Goal: Transaction & Acquisition: Obtain resource

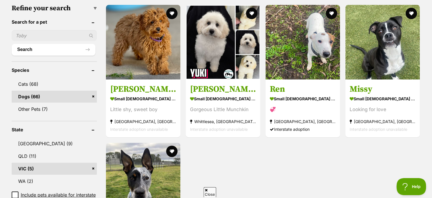
scroll to position [188, 0]
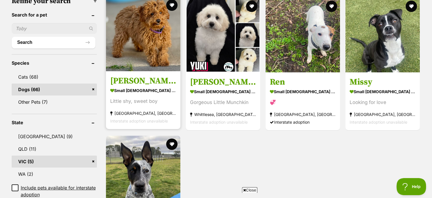
click at [134, 59] on img at bounding box center [143, 34] width 74 height 74
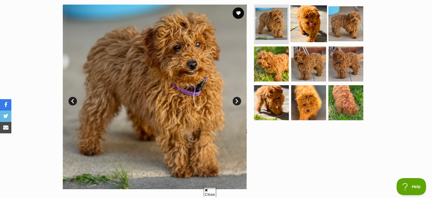
click at [298, 20] on img at bounding box center [309, 23] width 37 height 37
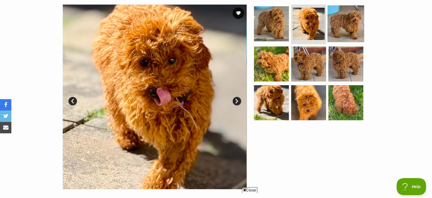
click at [340, 24] on img at bounding box center [346, 23] width 37 height 37
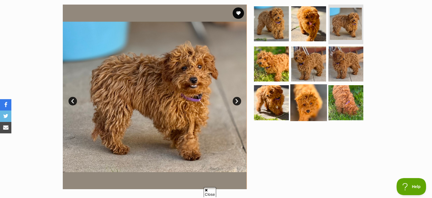
click at [305, 100] on img at bounding box center [309, 102] width 37 height 37
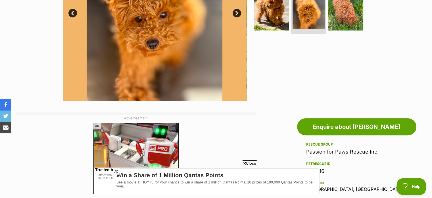
scroll to position [79, 0]
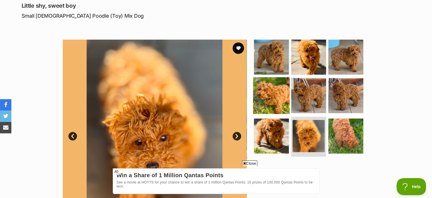
click at [279, 98] on img at bounding box center [271, 95] width 37 height 37
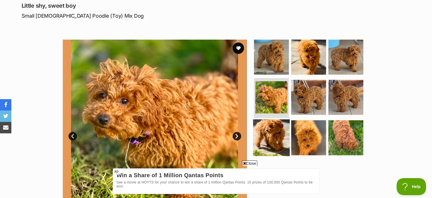
click at [284, 142] on img at bounding box center [271, 137] width 37 height 37
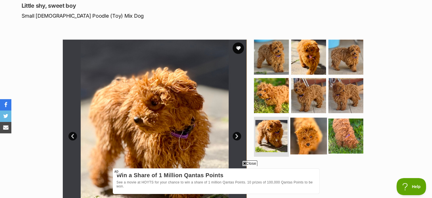
click at [297, 134] on img at bounding box center [309, 135] width 37 height 37
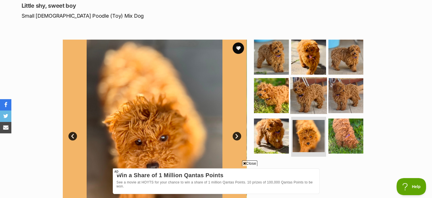
click at [311, 99] on img at bounding box center [309, 95] width 37 height 37
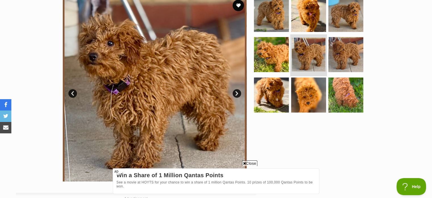
scroll to position [121, 0]
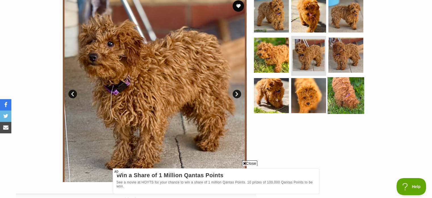
click at [336, 82] on img at bounding box center [346, 95] width 37 height 37
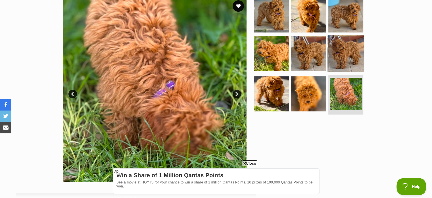
click at [346, 62] on img at bounding box center [346, 53] width 37 height 37
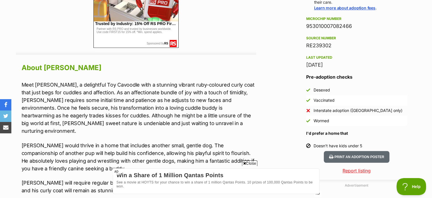
scroll to position [0, 0]
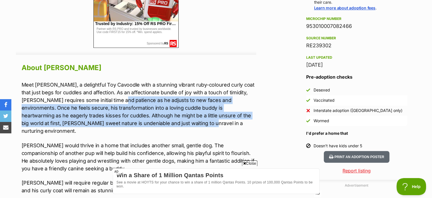
drag, startPoint x: 122, startPoint y: 100, endPoint x: 143, endPoint y: 118, distance: 28.1
click at [143, 118] on p "Meet Quade, a delightful Toy Cavoodle with a stunning vibrant ruby-coloured cur…" at bounding box center [139, 108] width 235 height 54
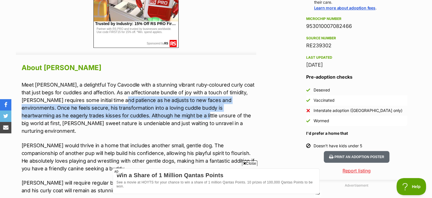
click at [143, 118] on p "Meet Quade, a delightful Toy Cavoodle with a stunning vibrant ruby-coloured cur…" at bounding box center [139, 108] width 235 height 54
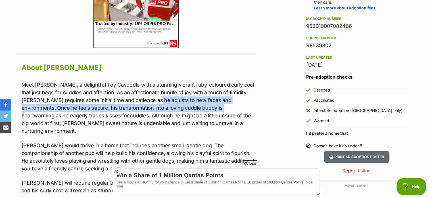
drag, startPoint x: 154, startPoint y: 99, endPoint x: 195, endPoint y: 111, distance: 42.3
click at [195, 111] on p "Meet Quade, a delightful Toy Cavoodle with a stunning vibrant ruby-coloured cur…" at bounding box center [139, 108] width 235 height 54
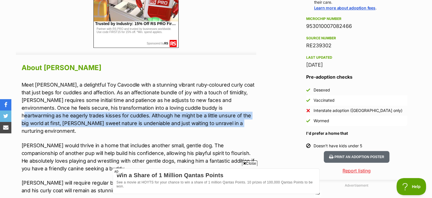
drag, startPoint x: 195, startPoint y: 111, endPoint x: 195, endPoint y: 124, distance: 13.7
click at [195, 124] on p "Meet Quade, a delightful Toy Cavoodle with a stunning vibrant ruby-coloured cur…" at bounding box center [139, 108] width 235 height 54
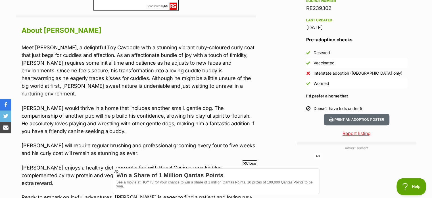
scroll to position [483, 0]
click at [156, 104] on p "Quade would thrive in a home that includes another small, gentle dog. The compa…" at bounding box center [139, 119] width 235 height 31
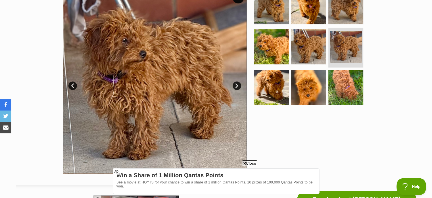
scroll to position [0, 0]
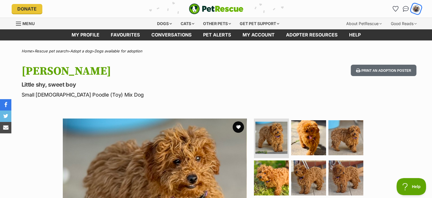
click at [415, 7] on img "My account" at bounding box center [416, 8] width 7 height 7
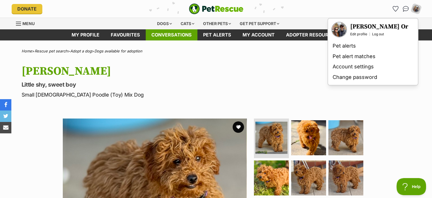
click at [174, 40] on link "Conversations" at bounding box center [172, 34] width 52 height 11
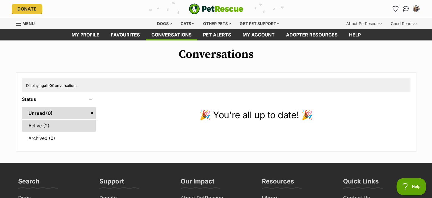
click at [72, 126] on link "Active (2)" at bounding box center [59, 125] width 74 height 12
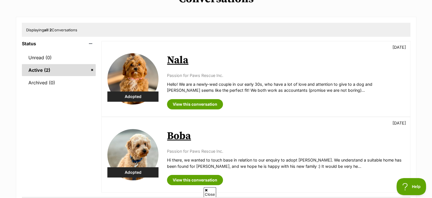
scroll to position [56, 0]
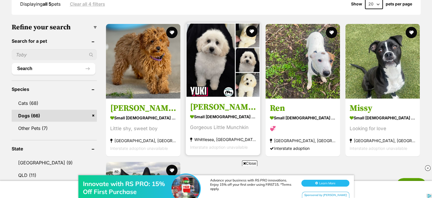
click at [225, 90] on img at bounding box center [223, 60] width 74 height 74
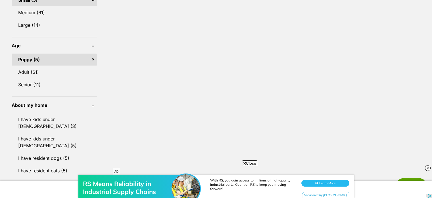
click at [93, 59] on link "Puppy (5)" at bounding box center [54, 59] width 85 height 12
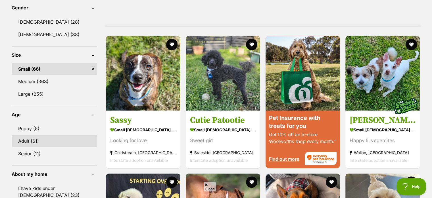
click at [34, 135] on link "Adult (61)" at bounding box center [54, 141] width 85 height 12
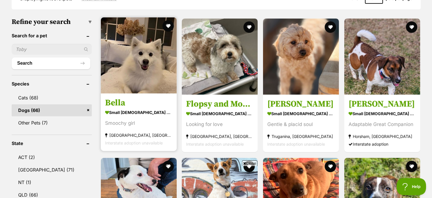
click at [131, 84] on img at bounding box center [139, 55] width 76 height 76
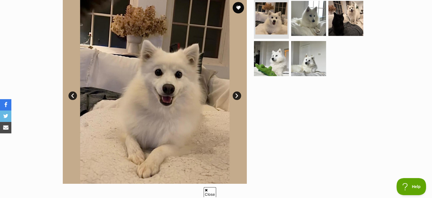
scroll to position [59, 0]
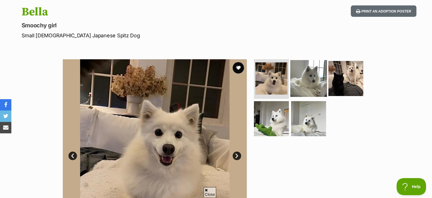
click at [308, 74] on img at bounding box center [309, 78] width 37 height 37
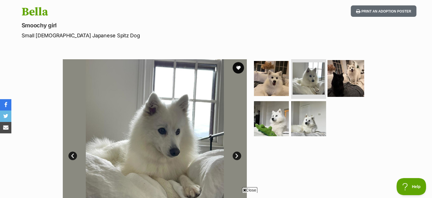
click at [354, 84] on img at bounding box center [346, 78] width 37 height 37
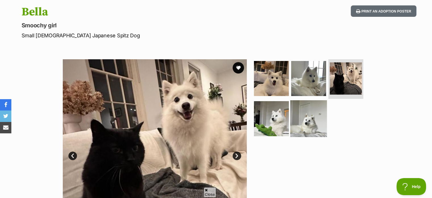
click at [312, 129] on img at bounding box center [309, 118] width 37 height 37
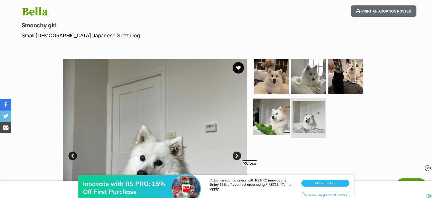
scroll to position [0, 0]
click at [275, 127] on img at bounding box center [271, 116] width 37 height 37
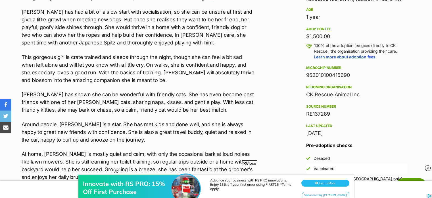
scroll to position [396, 0]
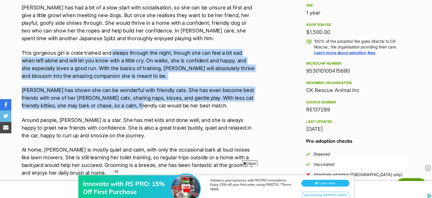
drag, startPoint x: 110, startPoint y: 50, endPoint x: 116, endPoint y: 108, distance: 58.1
click at [116, 108] on div "Beautiful Bella – Your Sweet, Cuddly Companion 💕 Meet Bella, a young Japanese S…" at bounding box center [139, 83] width 235 height 276
click at [116, 108] on p "Bella has shown she can be wonderful with friendly cats. She has even become be…" at bounding box center [139, 97] width 235 height 23
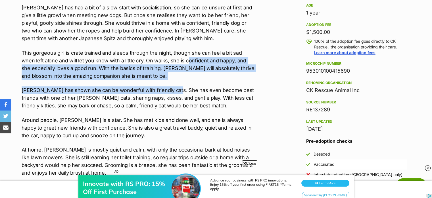
drag, startPoint x: 175, startPoint y: 60, endPoint x: 170, endPoint y: 83, distance: 23.5
click at [170, 83] on div "Beautiful Bella – Your Sweet, Cuddly Companion 💕 Meet Bella, a young Japanese S…" at bounding box center [139, 83] width 235 height 276
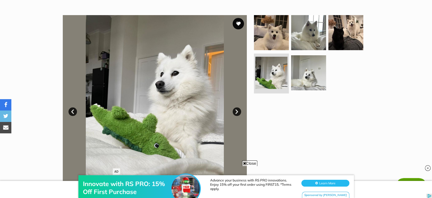
scroll to position [103, 0]
click at [236, 111] on link "Next" at bounding box center [237, 111] width 9 height 9
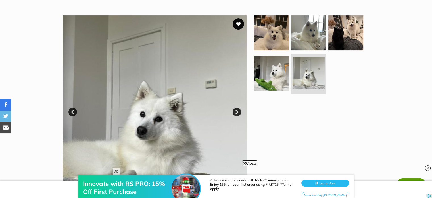
click at [236, 111] on link "Next" at bounding box center [237, 111] width 9 height 9
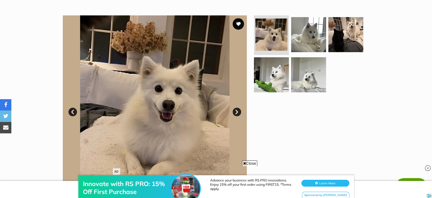
click at [236, 111] on link "Next" at bounding box center [237, 111] width 9 height 9
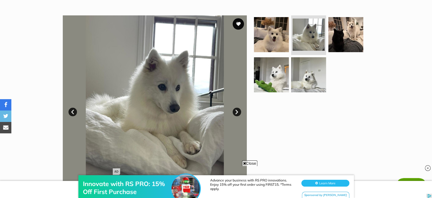
click at [236, 111] on link "Next" at bounding box center [237, 111] width 9 height 9
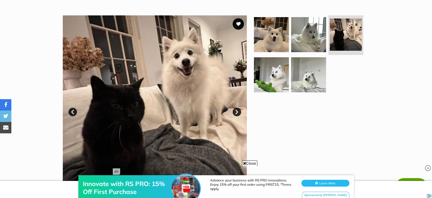
click at [236, 111] on link "Next" at bounding box center [237, 111] width 9 height 9
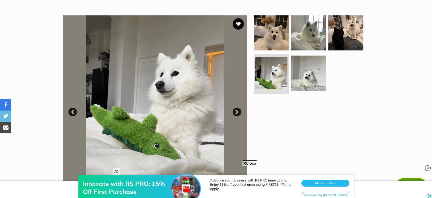
click at [236, 111] on link "Next" at bounding box center [237, 111] width 9 height 9
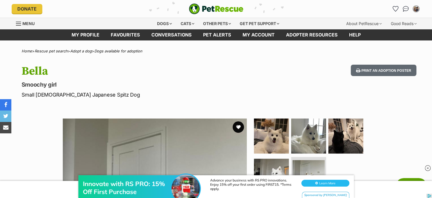
scroll to position [0, 0]
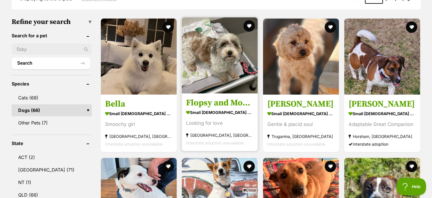
click at [227, 103] on h3 "Flopsy and Mopsy" at bounding box center [219, 103] width 67 height 11
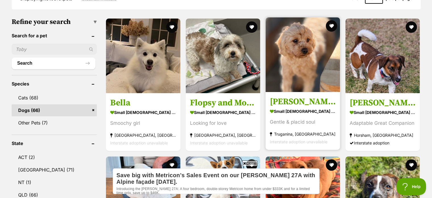
click at [300, 59] on img at bounding box center [303, 54] width 74 height 74
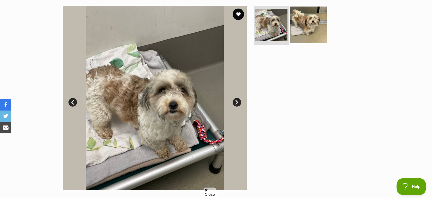
click at [301, 24] on img at bounding box center [309, 24] width 37 height 37
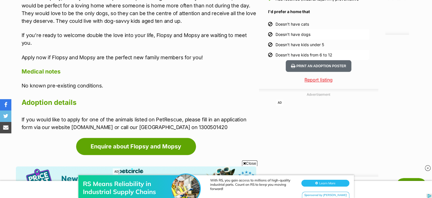
scroll to position [586, 0]
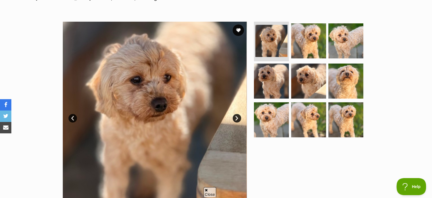
scroll to position [97, 0]
click at [312, 42] on img at bounding box center [309, 40] width 37 height 37
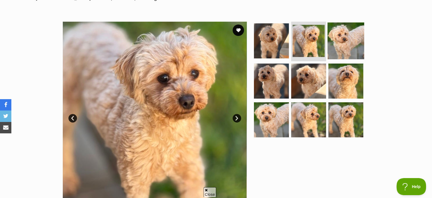
click at [349, 42] on img at bounding box center [346, 40] width 37 height 37
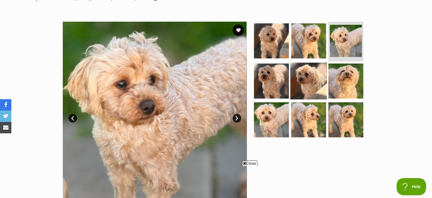
scroll to position [0, 0]
click at [321, 76] on img at bounding box center [309, 81] width 37 height 37
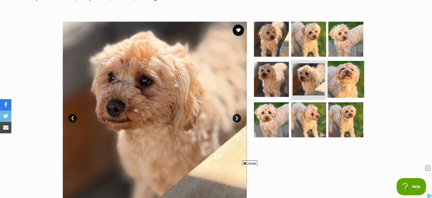
click at [351, 88] on img at bounding box center [346, 79] width 37 height 37
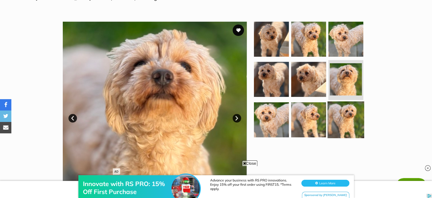
click at [346, 119] on img at bounding box center [346, 119] width 37 height 37
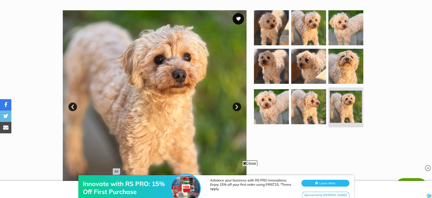
scroll to position [109, 0]
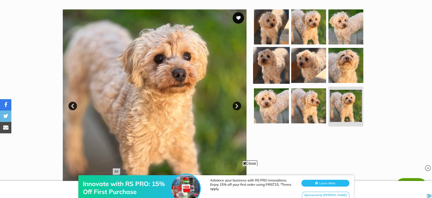
click at [274, 78] on img at bounding box center [271, 65] width 37 height 37
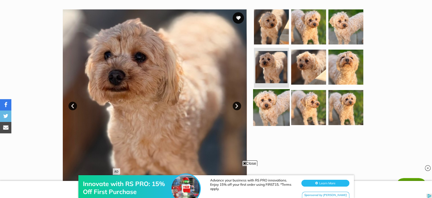
click at [278, 102] on img at bounding box center [271, 107] width 37 height 37
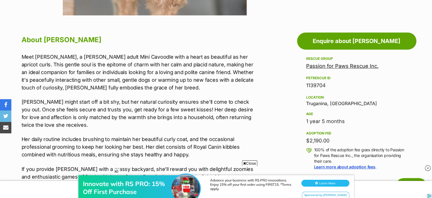
scroll to position [0, 0]
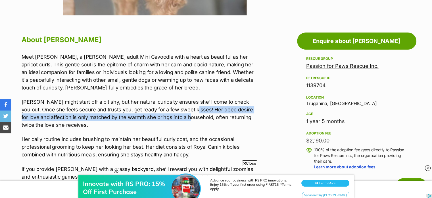
drag, startPoint x: 178, startPoint y: 107, endPoint x: 181, endPoint y: 121, distance: 14.2
click at [181, 121] on p "Quinn might start off a bit shy, but her natural curiosity ensures she’ll come …" at bounding box center [139, 113] width 235 height 31
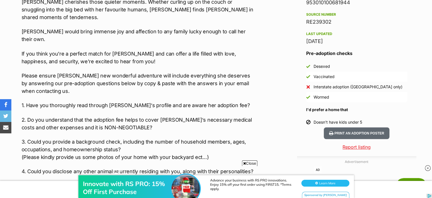
scroll to position [475, 0]
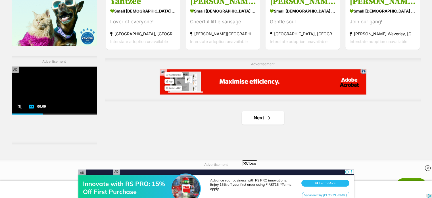
scroll to position [934, 0]
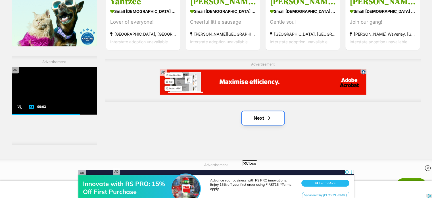
click at [283, 113] on link "Next" at bounding box center [263, 118] width 43 height 14
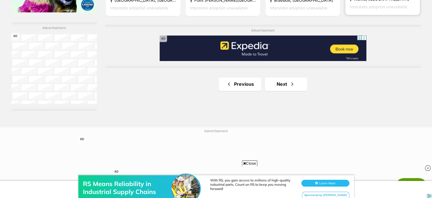
scroll to position [1009, 0]
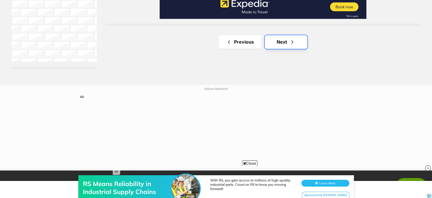
click at [271, 47] on link "Next" at bounding box center [286, 42] width 43 height 14
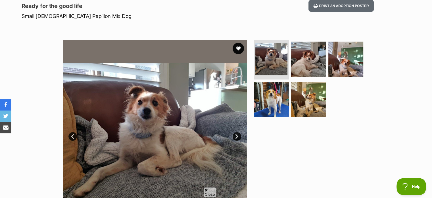
scroll to position [78, 0]
click at [238, 134] on link "Next" at bounding box center [237, 136] width 9 height 9
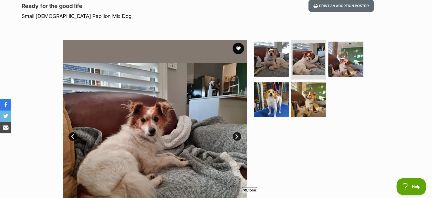
click at [238, 134] on link "Next" at bounding box center [237, 136] width 9 height 9
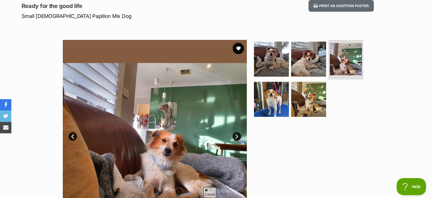
click at [238, 134] on link "Next" at bounding box center [237, 136] width 9 height 9
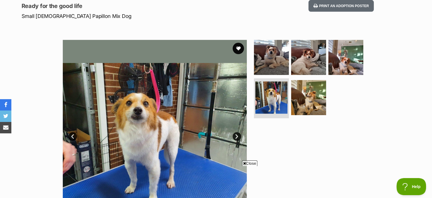
scroll to position [0, 0]
click at [238, 134] on link "Next" at bounding box center [237, 136] width 9 height 9
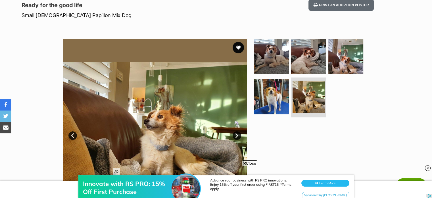
scroll to position [101, 0]
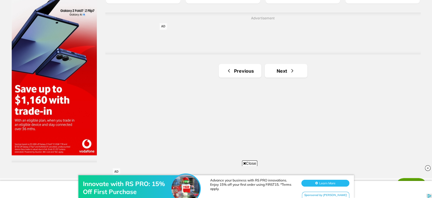
scroll to position [1016, 0]
click at [285, 69] on link "Next" at bounding box center [286, 71] width 43 height 14
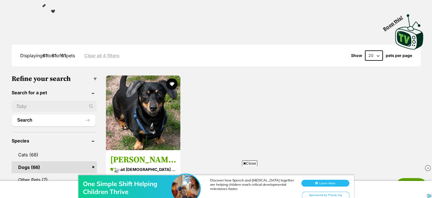
scroll to position [111, 0]
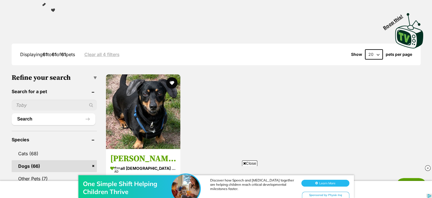
click at [380, 55] on select "20 40 60" at bounding box center [374, 54] width 18 height 10
select select "60"
click at [365, 49] on select "20 40 60" at bounding box center [374, 54] width 18 height 10
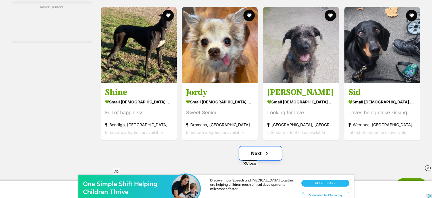
click at [267, 156] on span "Next page" at bounding box center [267, 153] width 6 height 7
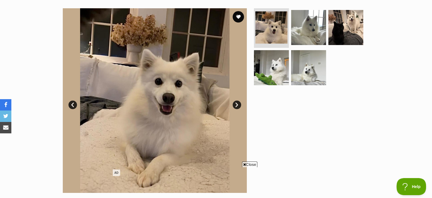
scroll to position [110, 0]
click at [236, 105] on link "Next" at bounding box center [237, 104] width 9 height 9
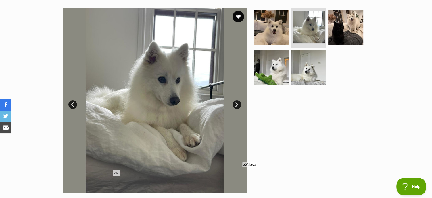
click at [236, 105] on link "Next" at bounding box center [237, 104] width 9 height 9
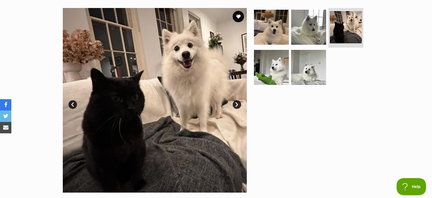
scroll to position [0, 0]
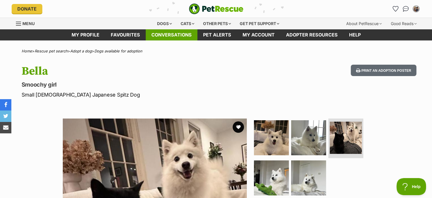
click at [177, 35] on link "Conversations" at bounding box center [172, 34] width 52 height 11
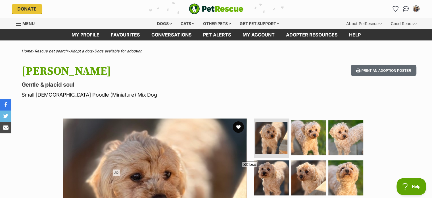
scroll to position [125, 0]
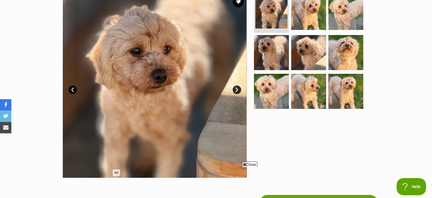
click at [235, 90] on link "Next" at bounding box center [237, 89] width 9 height 9
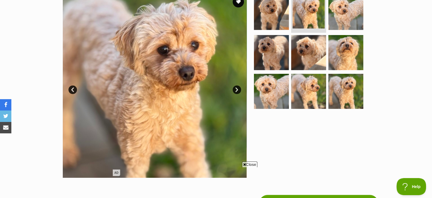
click at [235, 90] on link "Next" at bounding box center [237, 89] width 9 height 9
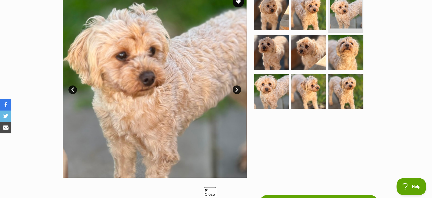
click at [235, 90] on link "Next" at bounding box center [237, 89] width 9 height 9
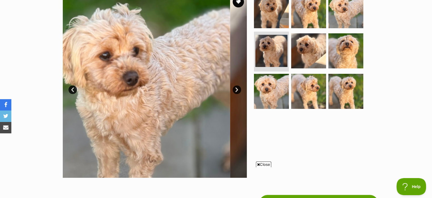
scroll to position [0, 0]
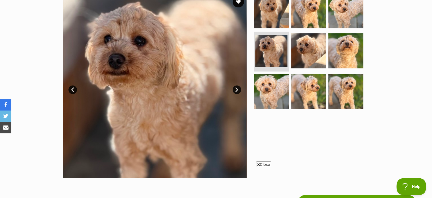
click at [235, 90] on link "Next" at bounding box center [237, 89] width 9 height 9
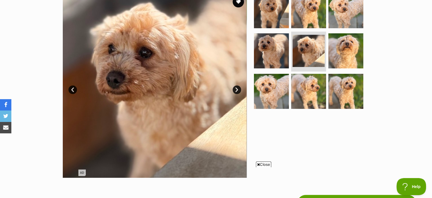
click at [235, 90] on link "Next" at bounding box center [237, 89] width 9 height 9
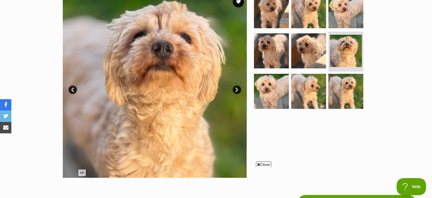
click at [235, 90] on link "Next" at bounding box center [237, 89] width 9 height 9
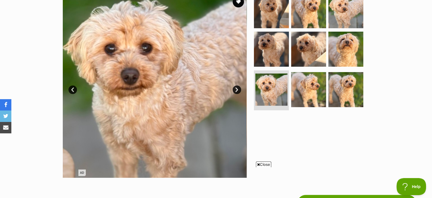
click at [235, 90] on link "Next" at bounding box center [237, 89] width 9 height 9
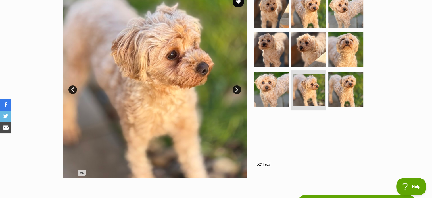
click at [235, 90] on link "Next" at bounding box center [237, 89] width 9 height 9
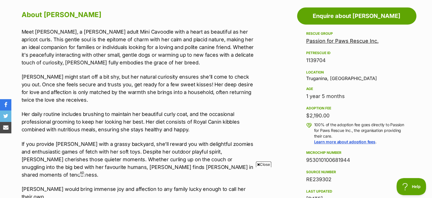
scroll to position [312, 0]
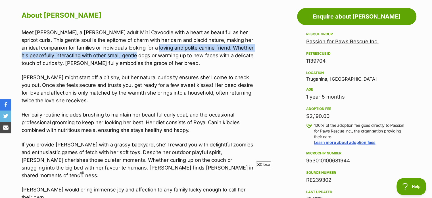
drag, startPoint x: 140, startPoint y: 48, endPoint x: 143, endPoint y: 57, distance: 8.8
click at [143, 57] on p "Meet [PERSON_NAME], a [PERSON_NAME] adult Mini Cavoodle with a heart as beautif…" at bounding box center [139, 47] width 235 height 38
click at [112, 54] on p "Meet [PERSON_NAME], a [PERSON_NAME] adult Mini Cavoodle with a heart as beautif…" at bounding box center [139, 47] width 235 height 38
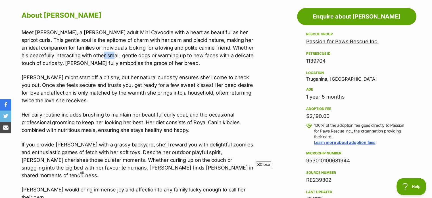
click at [112, 54] on p "Meet [PERSON_NAME], a [PERSON_NAME] adult Mini Cavoodle with a heart as beautif…" at bounding box center [139, 47] width 235 height 38
click at [112, 54] on p "Meet Quinn, a young adult Mini Cavoodle with a heart as beautiful as her aprico…" at bounding box center [139, 47] width 235 height 38
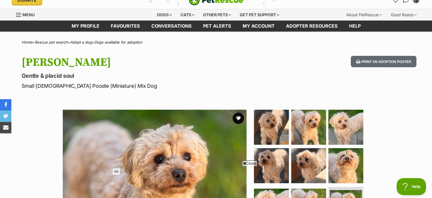
scroll to position [0, 0]
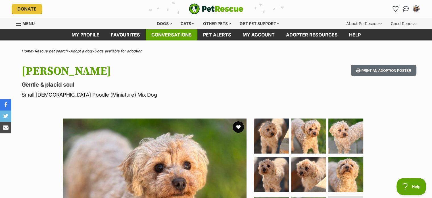
click at [177, 31] on link "Conversations" at bounding box center [172, 34] width 52 height 11
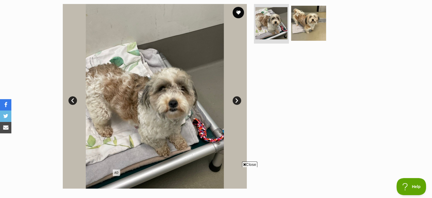
scroll to position [99, 0]
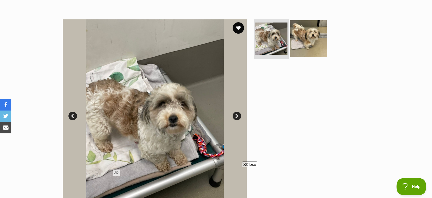
click at [309, 31] on img at bounding box center [309, 38] width 37 height 37
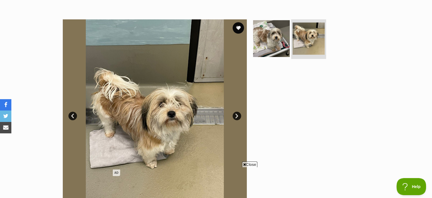
click at [275, 31] on img at bounding box center [271, 38] width 37 height 37
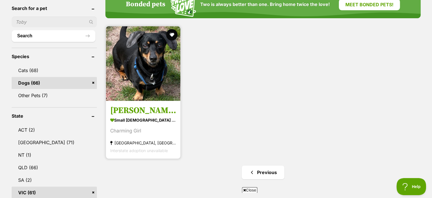
scroll to position [194, 0]
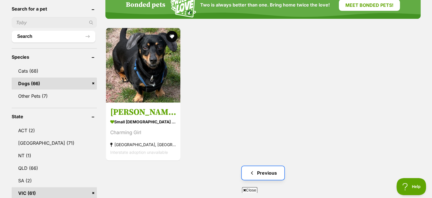
click at [258, 169] on link "Previous" at bounding box center [263, 173] width 43 height 14
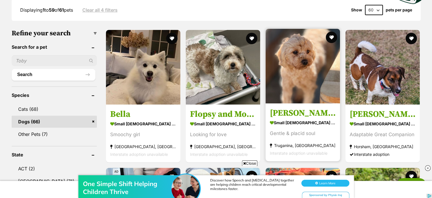
click at [284, 105] on link "Quinn small female Dog Gentle & placid soul Truganina, VIC Interstate adoption …" at bounding box center [303, 132] width 74 height 58
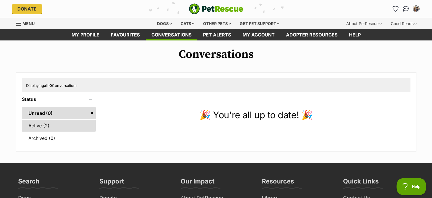
click at [37, 121] on link "Active (2)" at bounding box center [59, 125] width 74 height 12
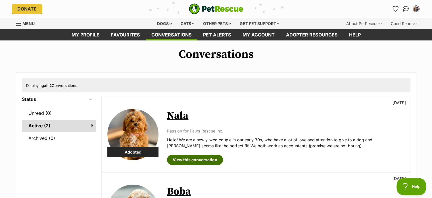
click at [187, 161] on link "View this conversation" at bounding box center [195, 159] width 56 height 10
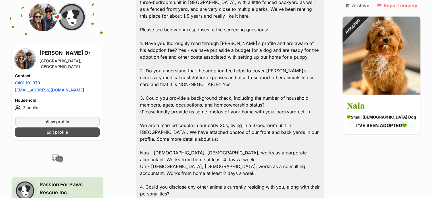
scroll to position [116, 0]
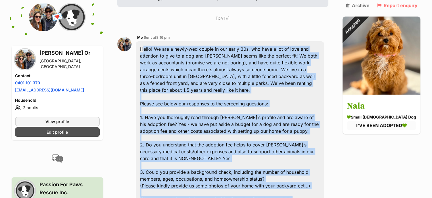
drag, startPoint x: 142, startPoint y: 35, endPoint x: 234, endPoint y: 187, distance: 177.1
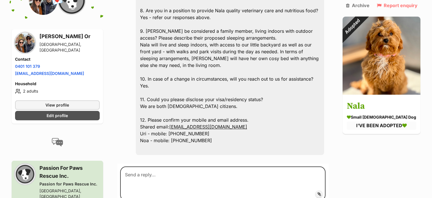
scroll to position [670, 0]
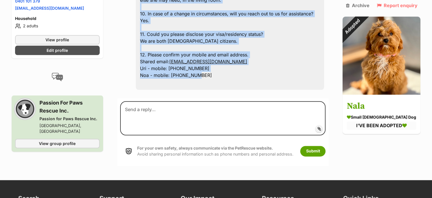
drag, startPoint x: 142, startPoint y: 32, endPoint x: 199, endPoint y: 29, distance: 56.7
copy div "Hello! We are a newly-wed couple in our early 30s, who have a lot of love and a…"
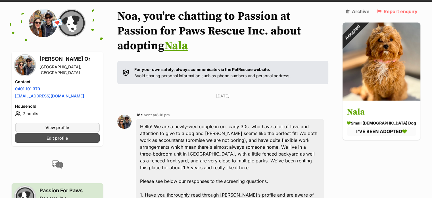
scroll to position [0, 0]
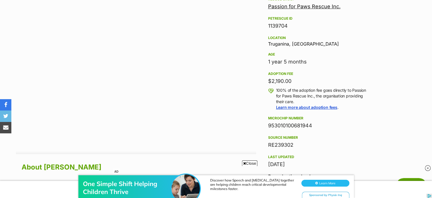
scroll to position [270, 0]
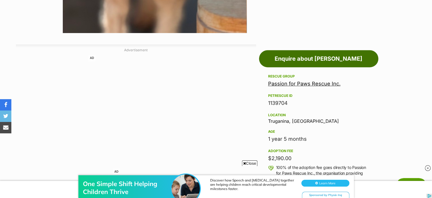
click at [353, 56] on link "Enquire about Quinn" at bounding box center [318, 58] width 119 height 17
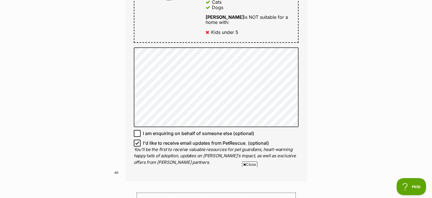
scroll to position [351, 0]
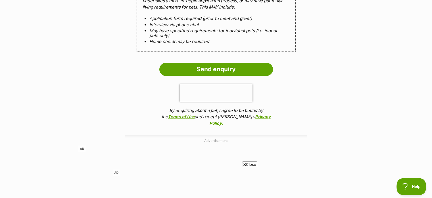
scroll to position [984, 0]
click at [226, 62] on input "Send enquiry" at bounding box center [217, 68] width 114 height 13
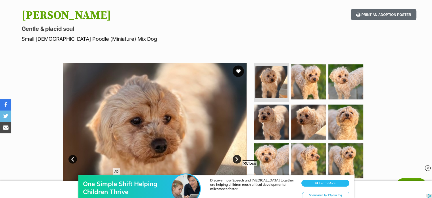
scroll to position [56, 0]
click at [302, 114] on img at bounding box center [309, 122] width 37 height 37
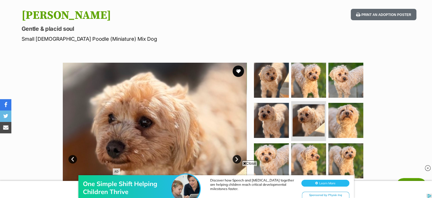
click at [308, 168] on div "One Simple Shift Helping Children Thrive Discover how Speech and [MEDICAL_DATA]…" at bounding box center [216, 181] width 432 height 34
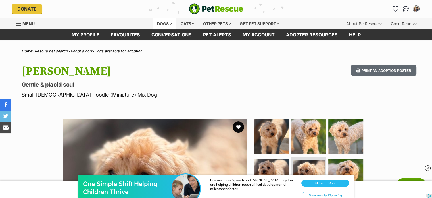
click at [159, 28] on div "Dogs" at bounding box center [164, 23] width 23 height 11
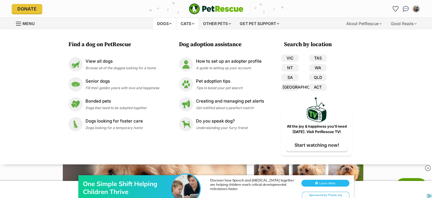
click at [186, 21] on div "Cats" at bounding box center [188, 23] width 22 height 11
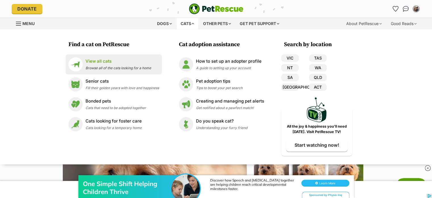
click at [137, 69] on span "Browse all of the cats looking for a home" at bounding box center [119, 68] width 66 height 4
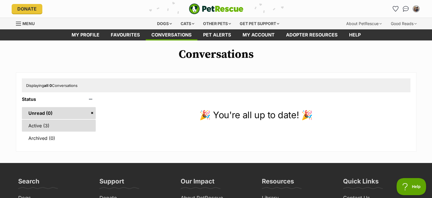
click at [50, 124] on link "Active (3)" at bounding box center [59, 125] width 74 height 12
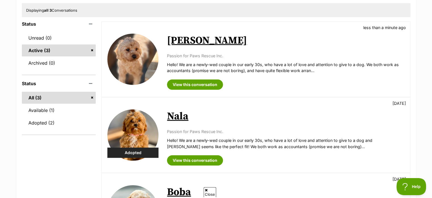
scroll to position [68, 0]
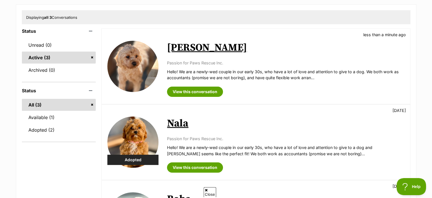
click at [180, 43] on link "Quinn" at bounding box center [207, 47] width 80 height 13
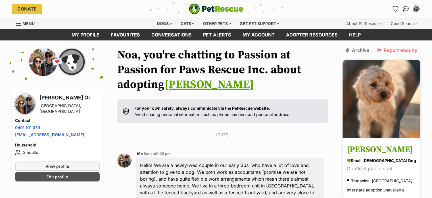
click at [360, 115] on img at bounding box center [382, 99] width 78 height 78
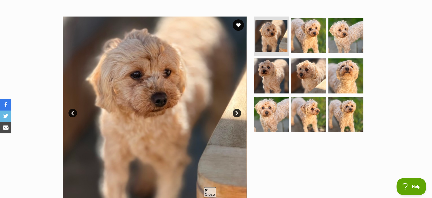
click at [309, 53] on ul at bounding box center [311, 75] width 117 height 119
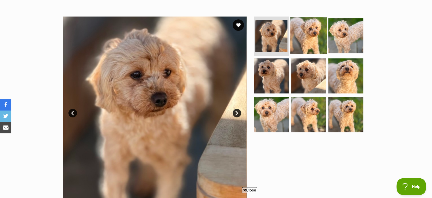
click at [311, 40] on img at bounding box center [309, 35] width 37 height 37
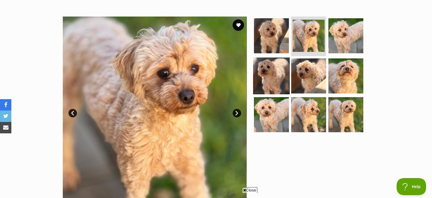
click at [274, 76] on img at bounding box center [271, 75] width 37 height 37
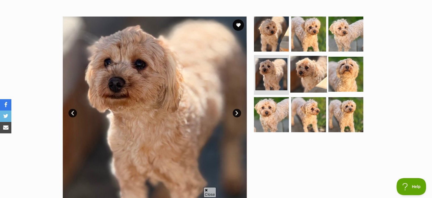
click at [306, 75] on img at bounding box center [309, 74] width 37 height 37
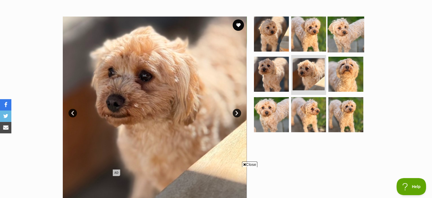
click at [333, 49] on img at bounding box center [346, 33] width 37 height 37
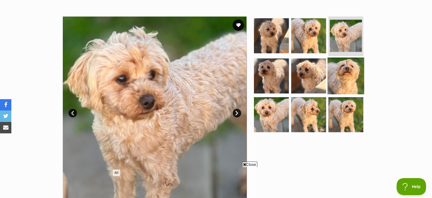
click at [332, 73] on img at bounding box center [346, 75] width 37 height 37
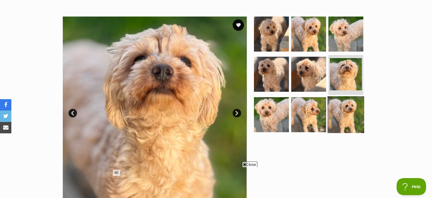
click at [334, 113] on img at bounding box center [346, 114] width 37 height 37
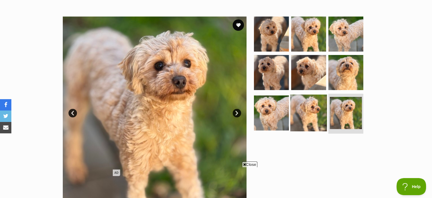
click at [296, 117] on img at bounding box center [309, 112] width 37 height 37
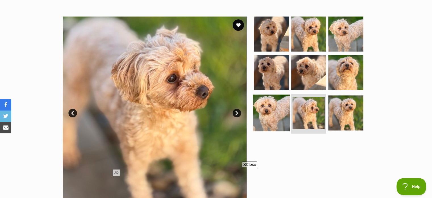
click at [264, 122] on img at bounding box center [271, 112] width 37 height 37
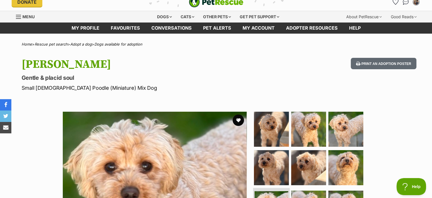
scroll to position [7, 0]
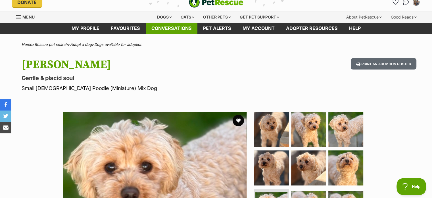
click at [188, 31] on link "Conversations" at bounding box center [172, 28] width 52 height 11
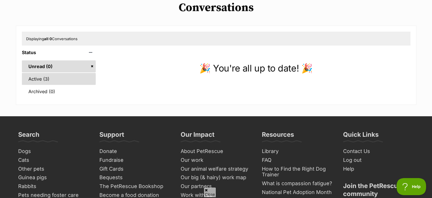
click at [61, 82] on link "Active (3)" at bounding box center [59, 79] width 74 height 12
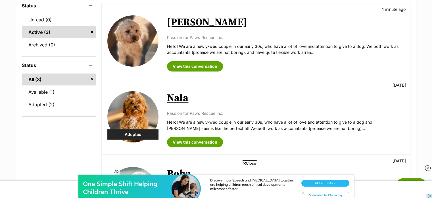
scroll to position [102, 0]
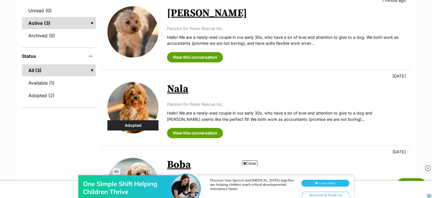
click at [141, 99] on img at bounding box center [132, 107] width 51 height 51
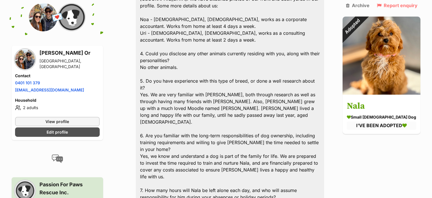
scroll to position [324, 0]
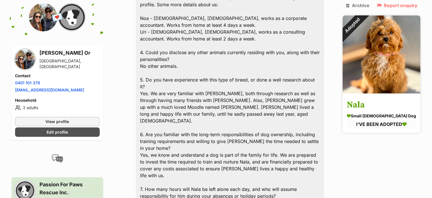
click at [368, 50] on img at bounding box center [382, 54] width 78 height 78
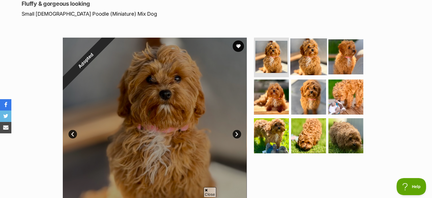
click at [306, 54] on img at bounding box center [309, 56] width 37 height 37
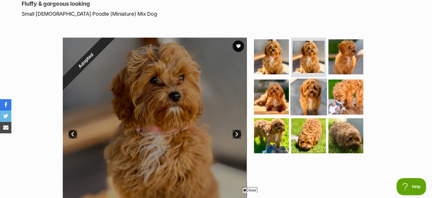
click at [301, 91] on img at bounding box center [309, 96] width 37 height 37
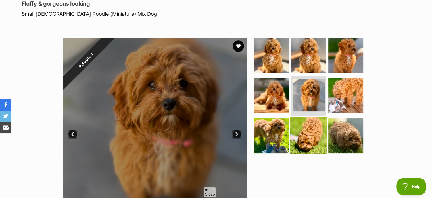
click at [303, 123] on img at bounding box center [309, 135] width 37 height 37
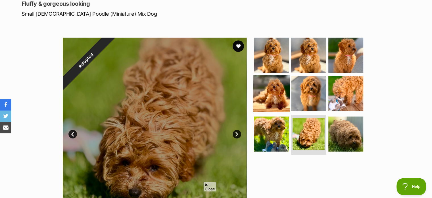
click at [280, 98] on img at bounding box center [271, 93] width 37 height 37
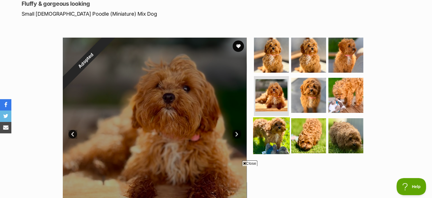
click at [280, 134] on img at bounding box center [271, 135] width 37 height 37
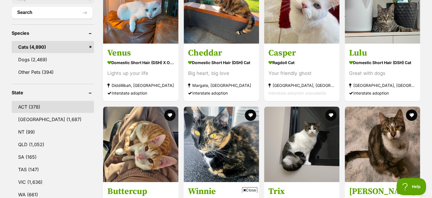
scroll to position [222, 0]
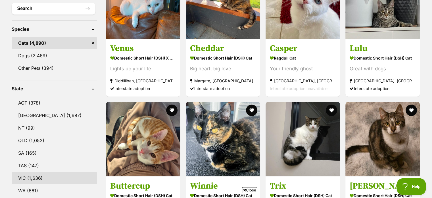
click at [57, 172] on link "VIC (1,636)" at bounding box center [54, 178] width 85 height 12
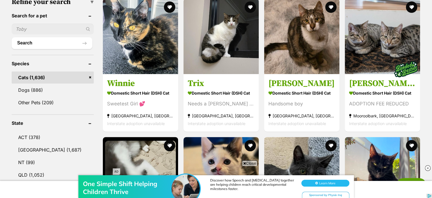
scroll to position [187, 0]
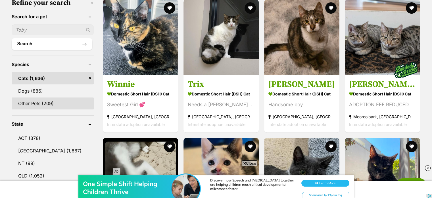
click at [51, 104] on link "Other Pets (209)" at bounding box center [53, 103] width 82 height 12
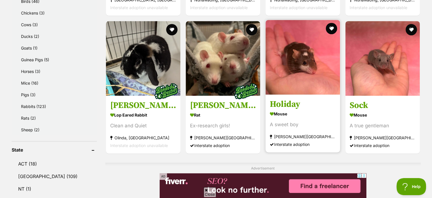
scroll to position [334, 0]
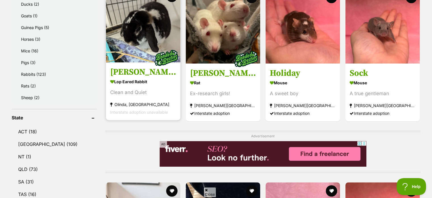
click at [168, 45] on img at bounding box center [166, 58] width 28 height 28
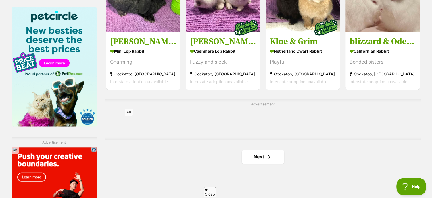
scroll to position [0, 0]
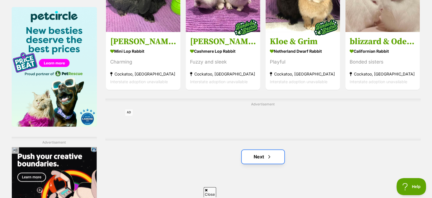
click at [266, 161] on link "Next" at bounding box center [263, 157] width 43 height 14
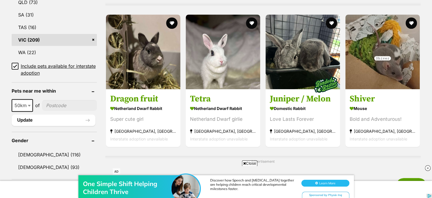
scroll to position [507, 0]
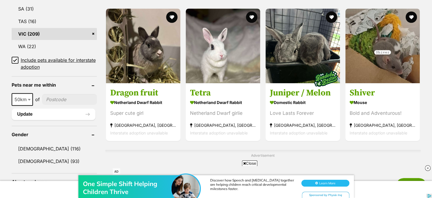
click at [266, 161] on div "Advertisement" at bounding box center [263, 171] width 316 height 42
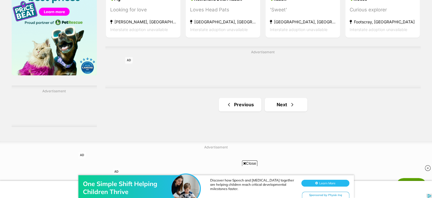
scroll to position [939, 0]
click at [293, 101] on span "Next page" at bounding box center [293, 104] width 6 height 7
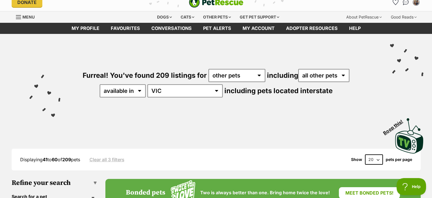
scroll to position [6, 0]
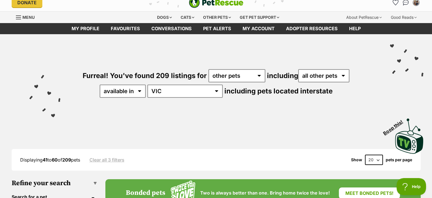
click at [371, 162] on select "20 40 60" at bounding box center [374, 159] width 18 height 10
select select "60"
click at [365, 154] on select "20 40 60" at bounding box center [374, 159] width 18 height 10
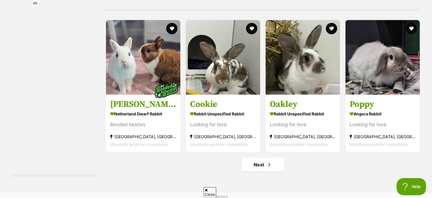
scroll to position [2581, 0]
click at [271, 171] on link "Next" at bounding box center [263, 165] width 43 height 14
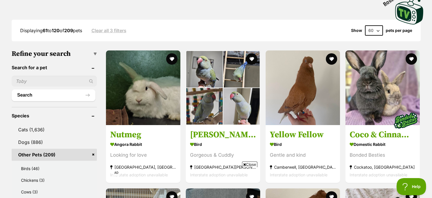
scroll to position [152, 0]
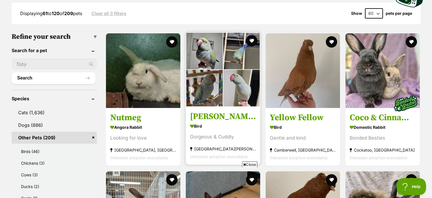
click at [240, 100] on img at bounding box center [223, 69] width 74 height 74
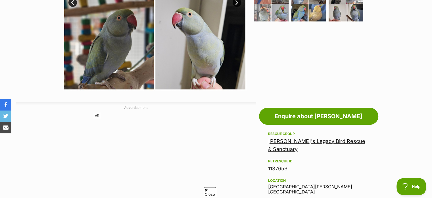
scroll to position [148, 0]
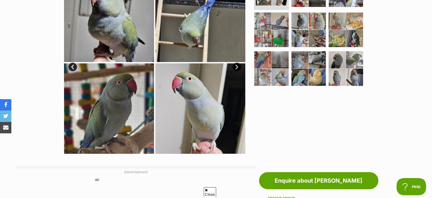
click at [236, 67] on link "Next" at bounding box center [237, 67] width 9 height 9
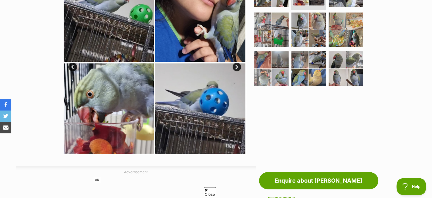
click at [236, 67] on link "Next" at bounding box center [237, 67] width 9 height 9
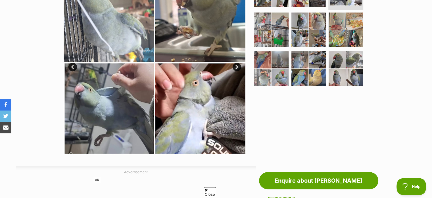
click at [236, 67] on link "Next" at bounding box center [237, 67] width 9 height 9
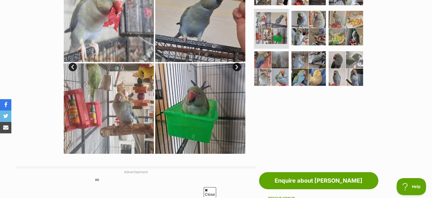
click at [236, 67] on link "Next" at bounding box center [237, 67] width 9 height 9
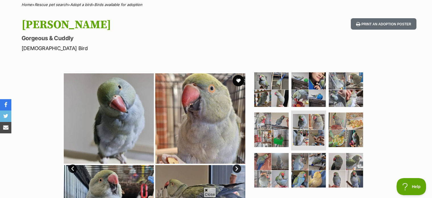
scroll to position [46, 0]
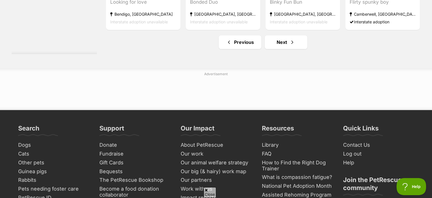
scroll to position [2631, 0]
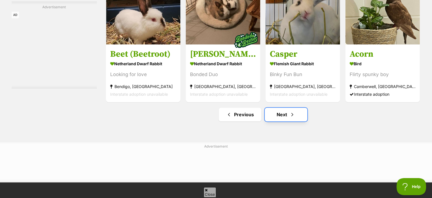
click at [289, 119] on link "Next" at bounding box center [286, 114] width 43 height 14
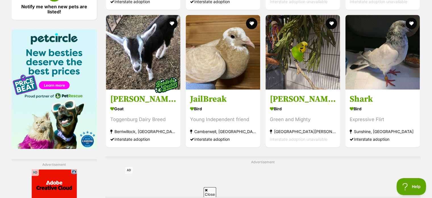
scroll to position [872, 0]
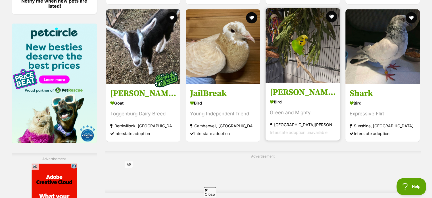
click at [330, 60] on img at bounding box center [303, 45] width 74 height 74
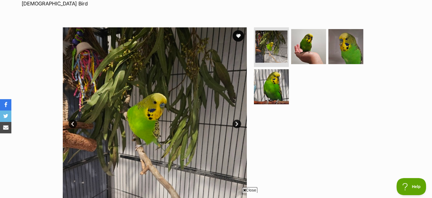
scroll to position [91, 0]
click at [318, 48] on img at bounding box center [309, 46] width 37 height 37
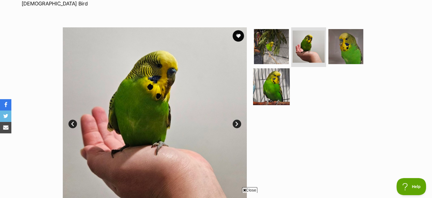
click at [288, 84] on img at bounding box center [271, 86] width 37 height 37
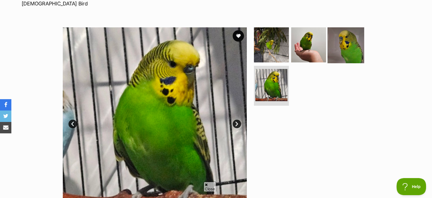
scroll to position [0, 0]
click at [328, 57] on img at bounding box center [346, 44] width 37 height 37
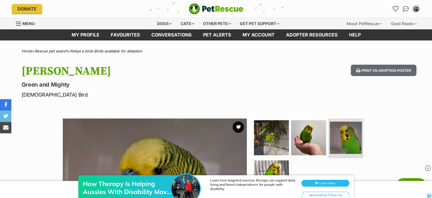
scroll to position [56, 0]
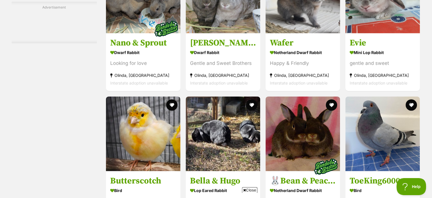
scroll to position [1332, 0]
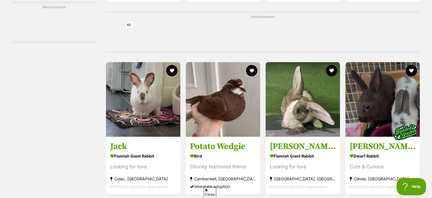
scroll to position [2057, 0]
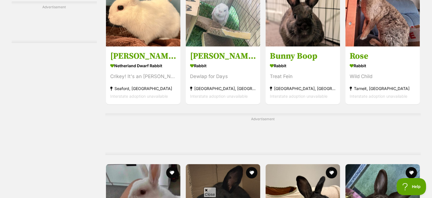
scroll to position [2473, 0]
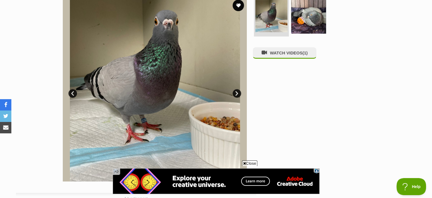
scroll to position [121, 0]
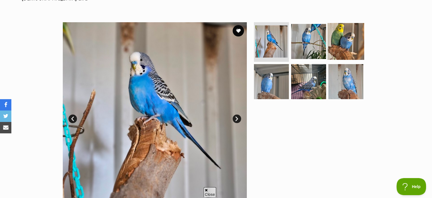
click at [342, 59] on ul at bounding box center [311, 62] width 117 height 81
click at [342, 59] on img at bounding box center [346, 41] width 37 height 37
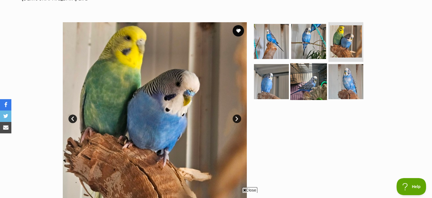
click at [315, 82] on img at bounding box center [309, 81] width 37 height 37
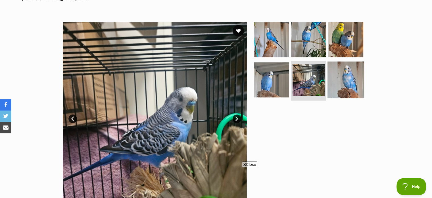
click at [340, 82] on img at bounding box center [346, 79] width 37 height 37
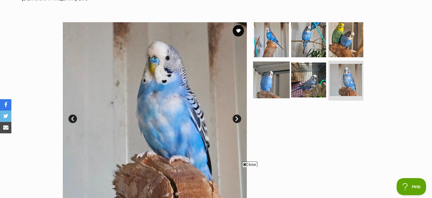
click at [271, 90] on img at bounding box center [271, 79] width 37 height 37
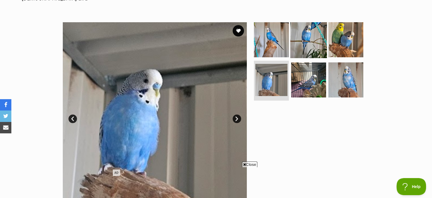
click at [307, 31] on img at bounding box center [309, 39] width 37 height 37
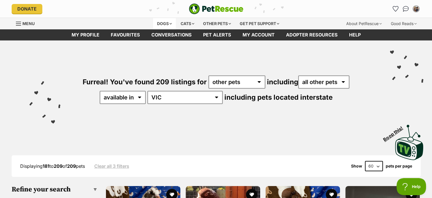
click at [169, 21] on div "Dogs" at bounding box center [164, 23] width 23 height 11
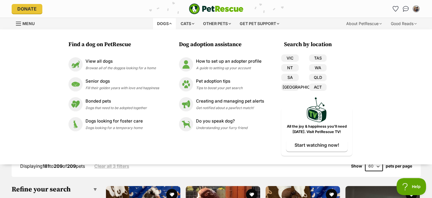
click at [171, 22] on div "Dogs" at bounding box center [164, 23] width 23 height 11
